Goal: Task Accomplishment & Management: Manage account settings

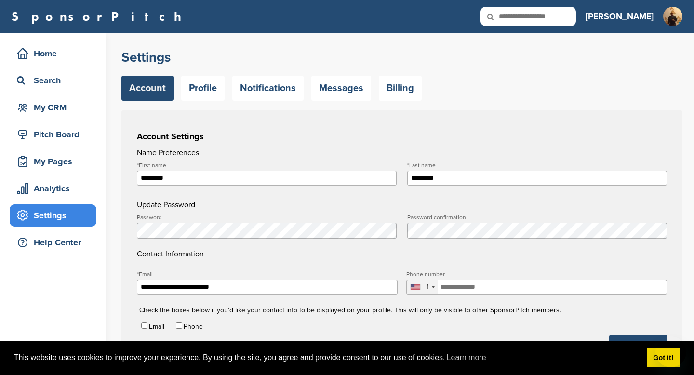
click at [321, 133] on h3 "Account Settings" at bounding box center [402, 136] width 530 height 13
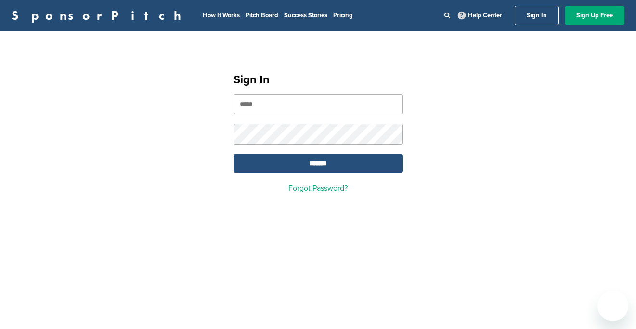
type input "**********"
click at [299, 163] on input "*******" at bounding box center [319, 163] width 170 height 19
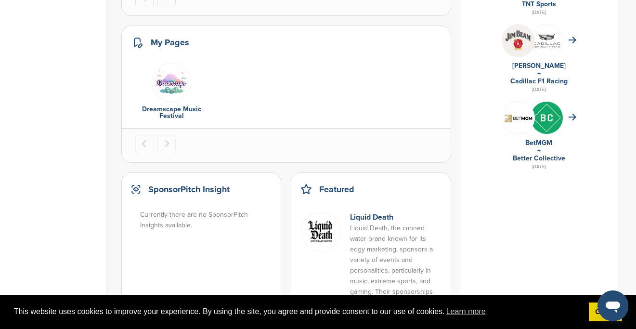
scroll to position [674, 0]
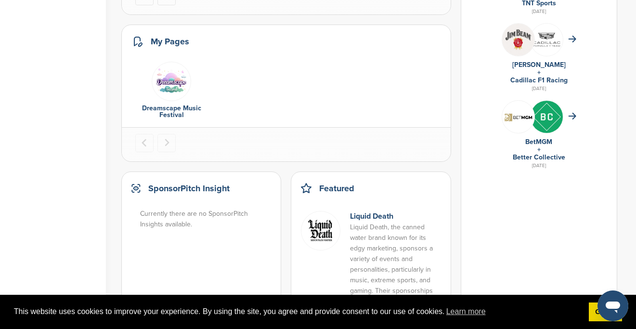
click at [167, 111] on link "Dreamscape Music Festival" at bounding box center [171, 111] width 59 height 15
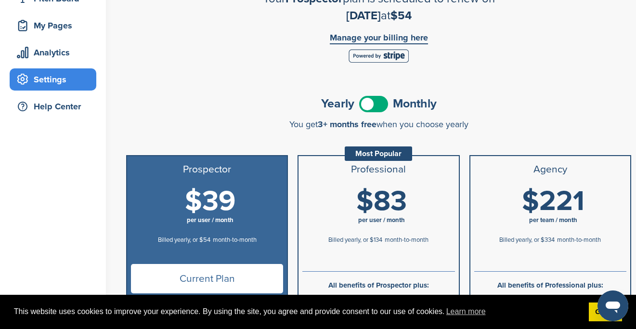
scroll to position [142, 0]
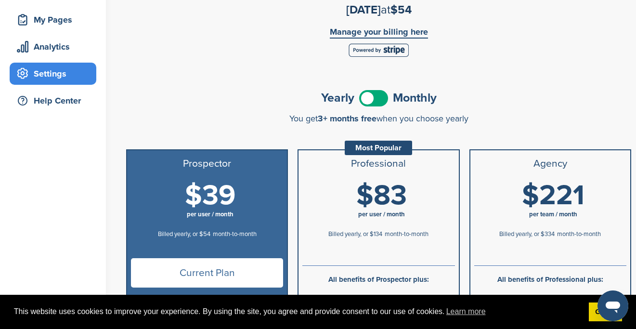
click at [383, 100] on span at bounding box center [373, 98] width 29 height 16
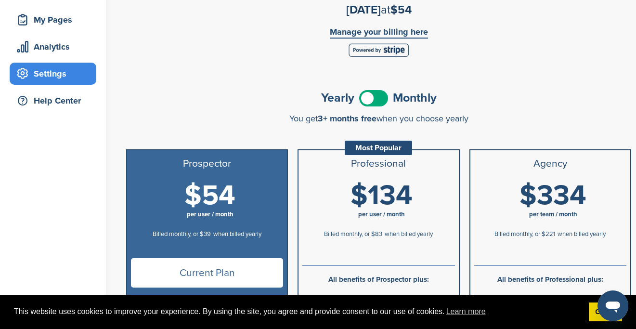
click at [383, 100] on span at bounding box center [373, 98] width 29 height 16
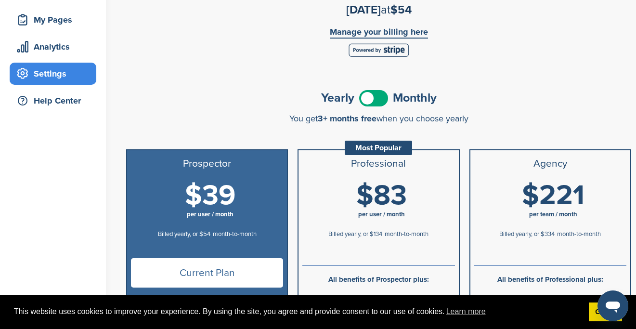
click at [383, 100] on span at bounding box center [373, 98] width 29 height 16
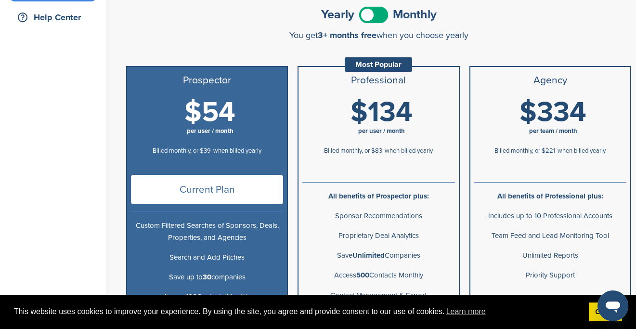
scroll to position [0, 0]
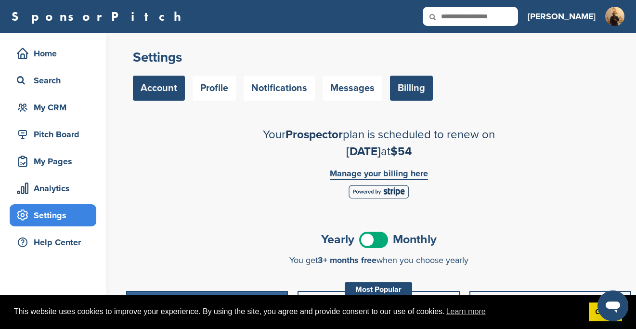
click at [156, 94] on link "Account" at bounding box center [159, 88] width 52 height 25
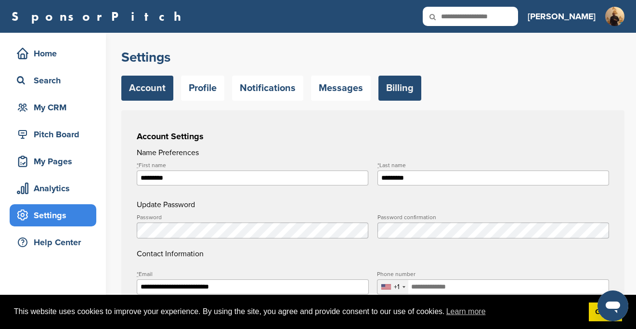
click at [385, 92] on link "Billing" at bounding box center [400, 88] width 43 height 25
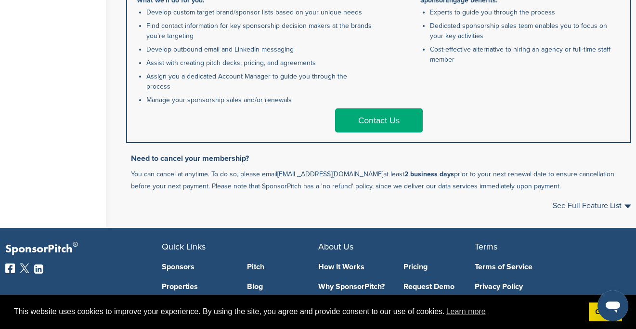
scroll to position [644, 0]
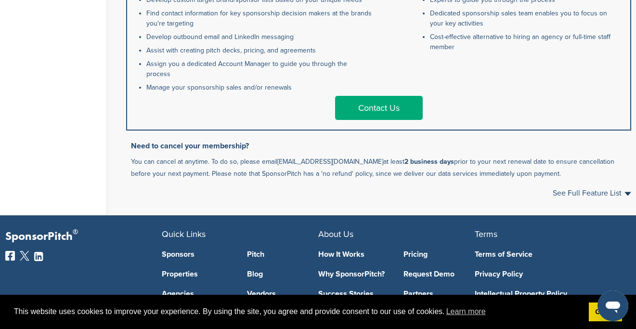
click at [377, 99] on link "Contact Us" at bounding box center [379, 108] width 88 height 24
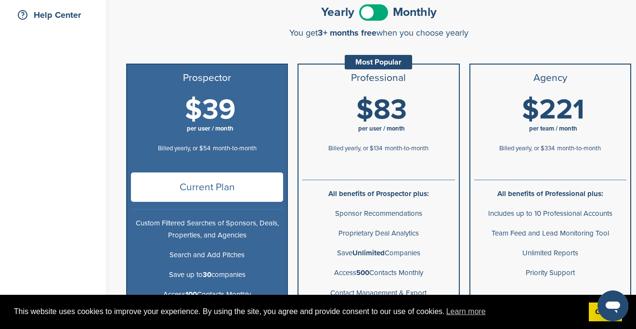
scroll to position [226, 0]
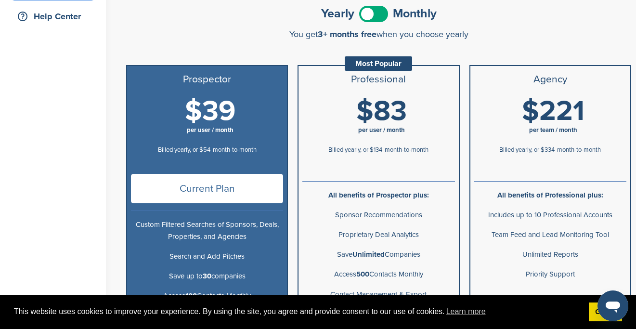
drag, startPoint x: 305, startPoint y: 167, endPoint x: 316, endPoint y: 2, distance: 164.6
click at [0, 0] on div "Home Search My CRM Pitch Board My Pages Analytics Settings Help Center Settings…" at bounding box center [318, 220] width 636 height 826
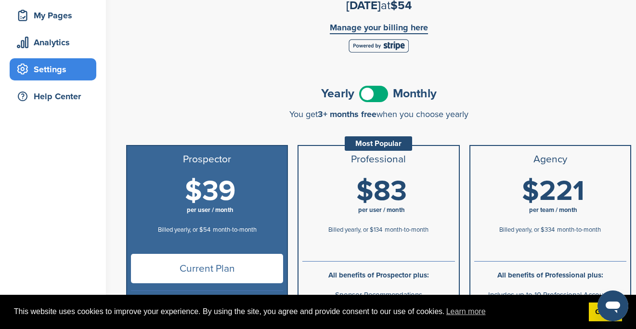
scroll to position [105, 0]
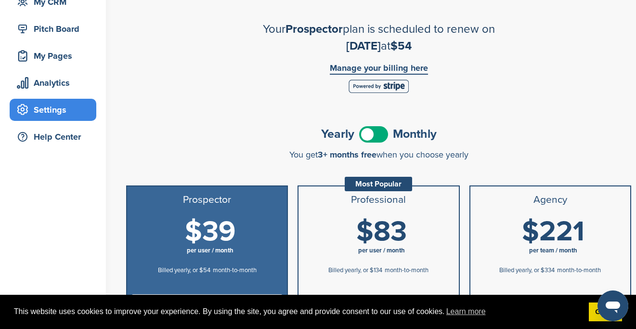
click at [376, 65] on link "Manage your billing here" at bounding box center [379, 69] width 98 height 11
